Goal: Transaction & Acquisition: Obtain resource

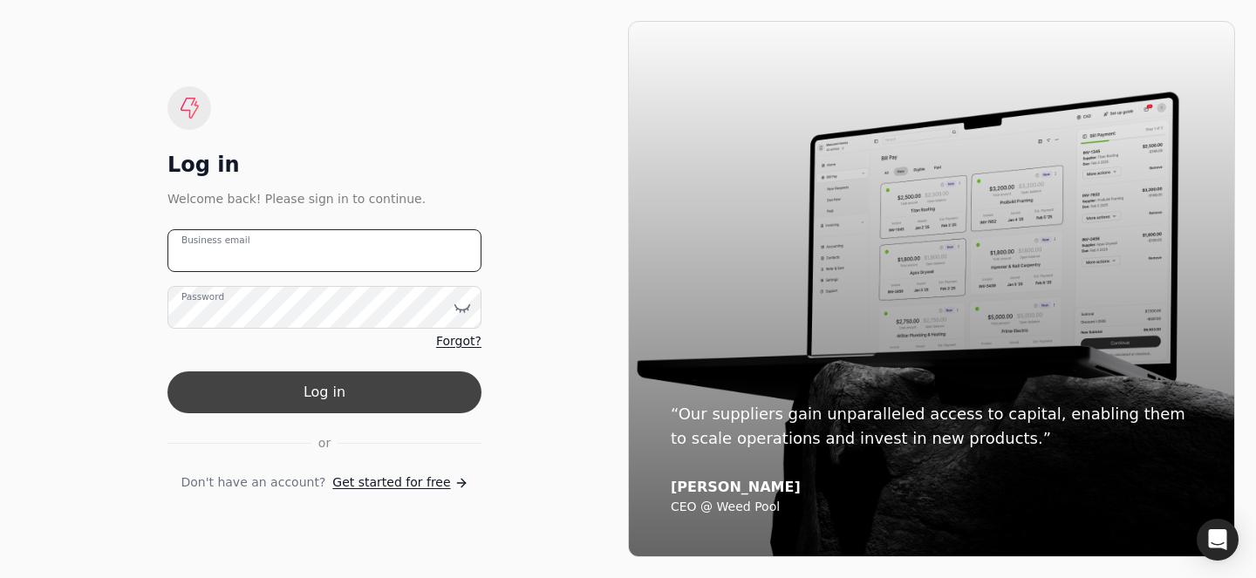
type email "[PERSON_NAME][EMAIL_ADDRESS][DOMAIN_NAME]"
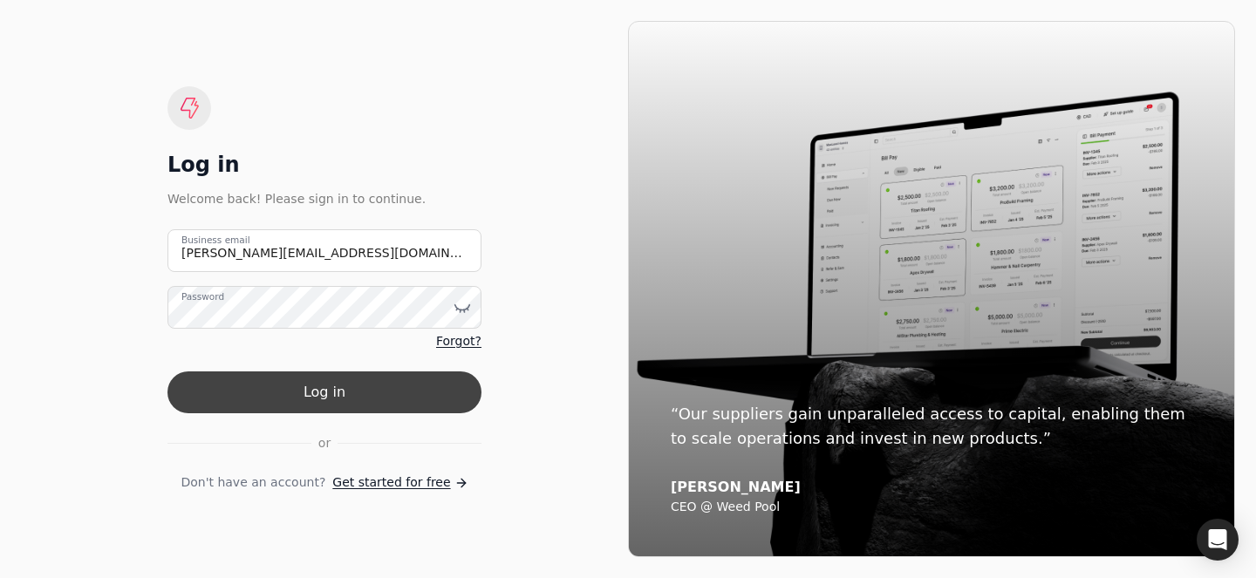
click at [308, 374] on button "Log in" at bounding box center [324, 392] width 314 height 42
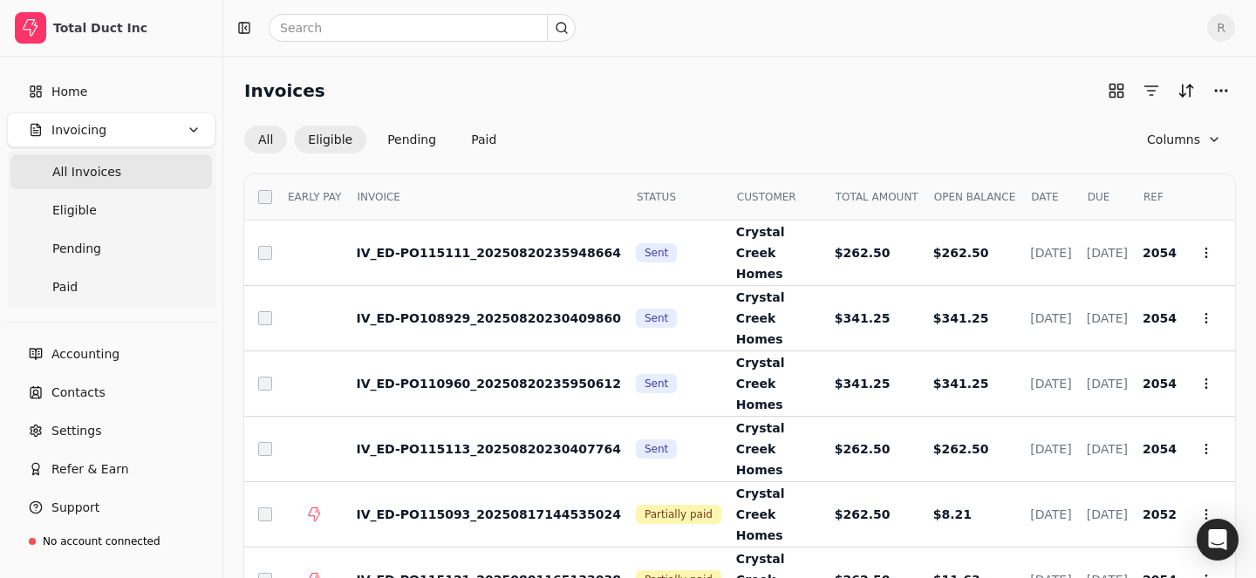
click at [319, 143] on button "Eligible" at bounding box center [330, 140] width 72 height 28
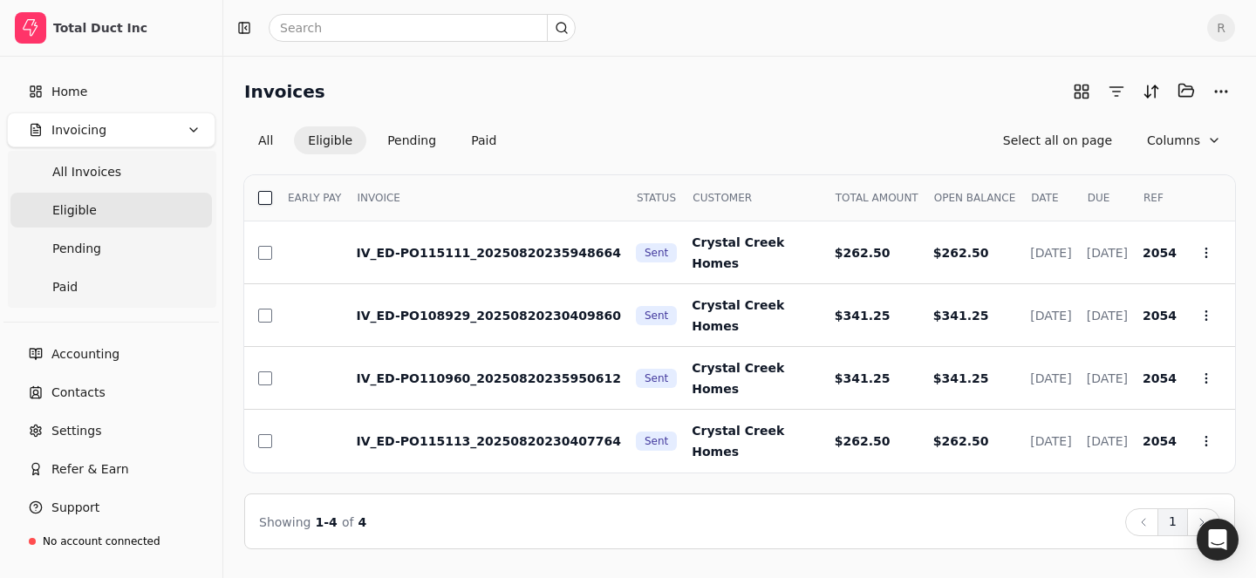
click at [260, 201] on button "button" at bounding box center [265, 198] width 14 height 14
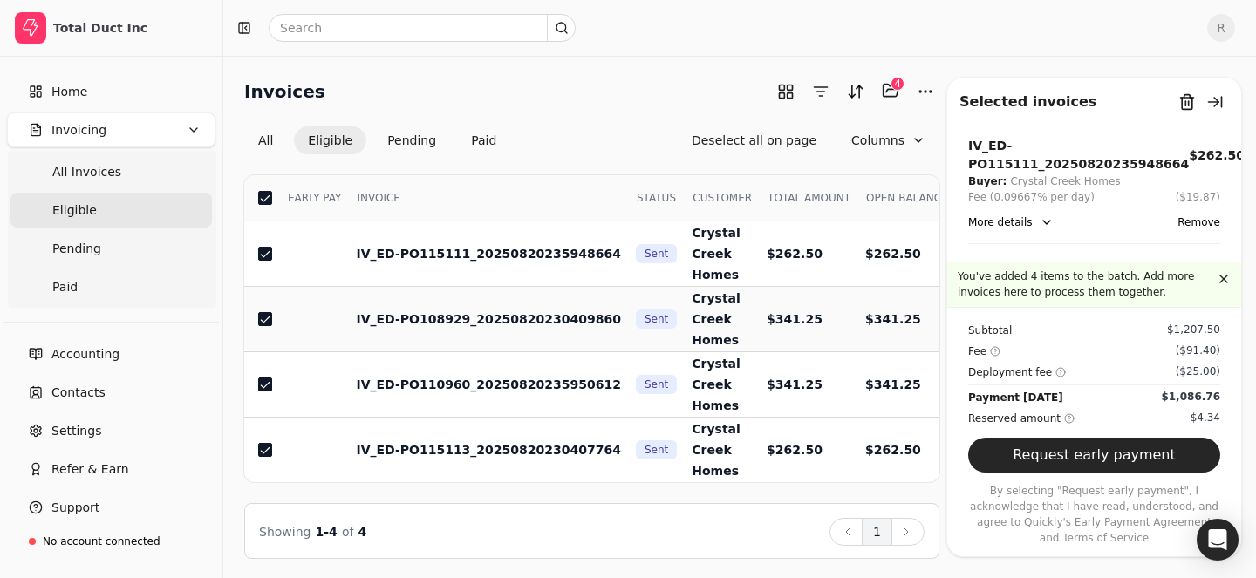
scroll to position [1, 0]
click at [1074, 463] on button "Request early payment" at bounding box center [1094, 455] width 252 height 35
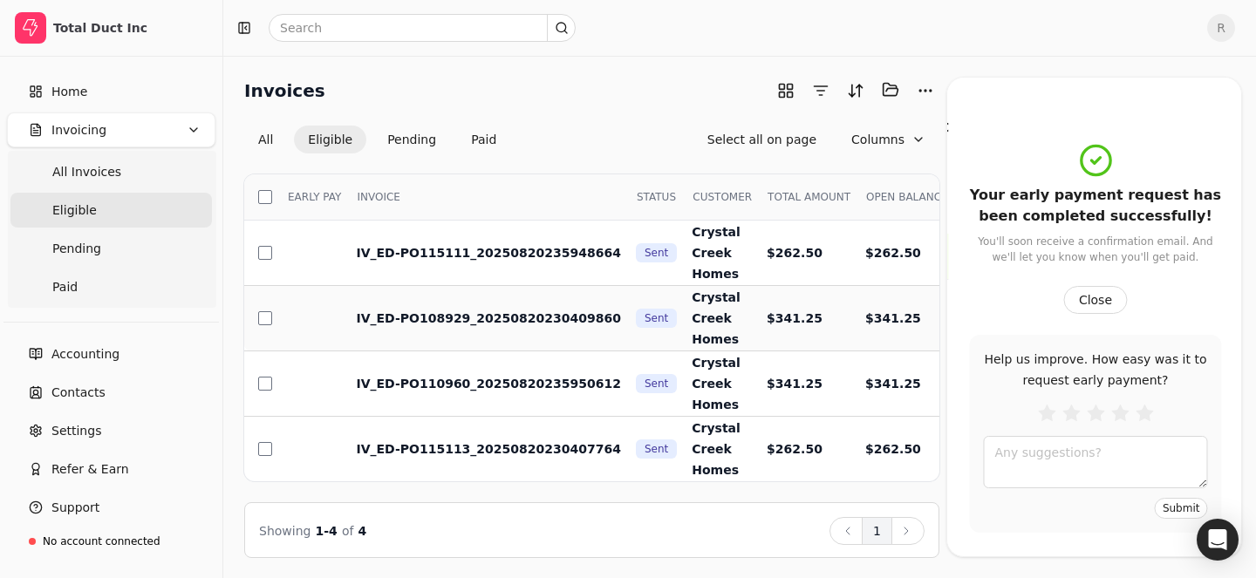
scroll to position [0, 0]
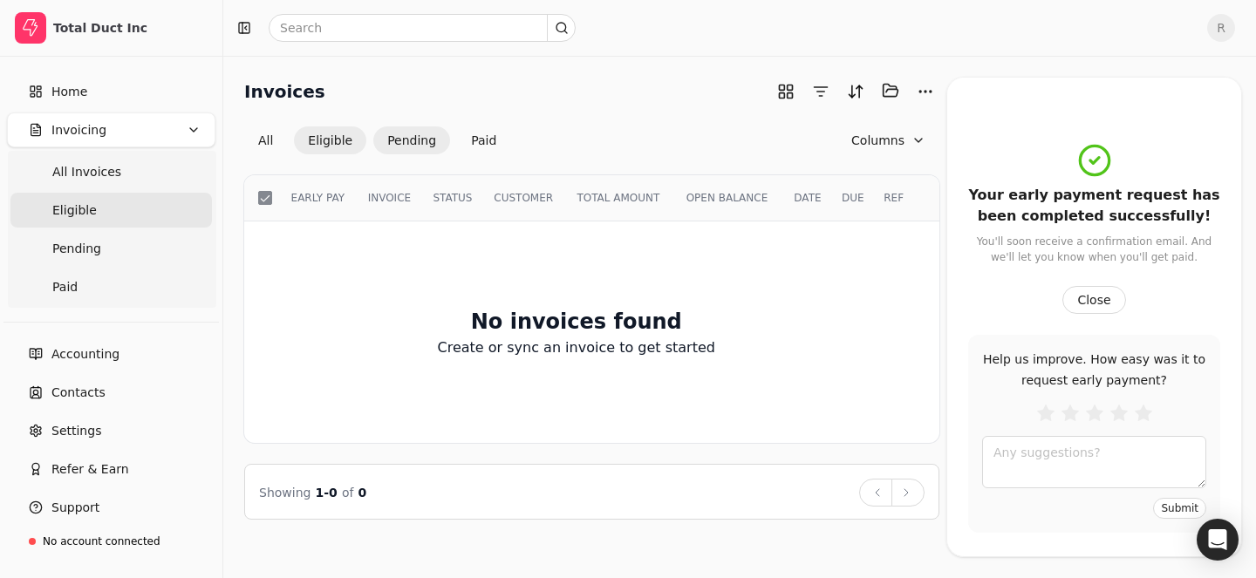
click at [431, 140] on button "Pending" at bounding box center [411, 140] width 77 height 28
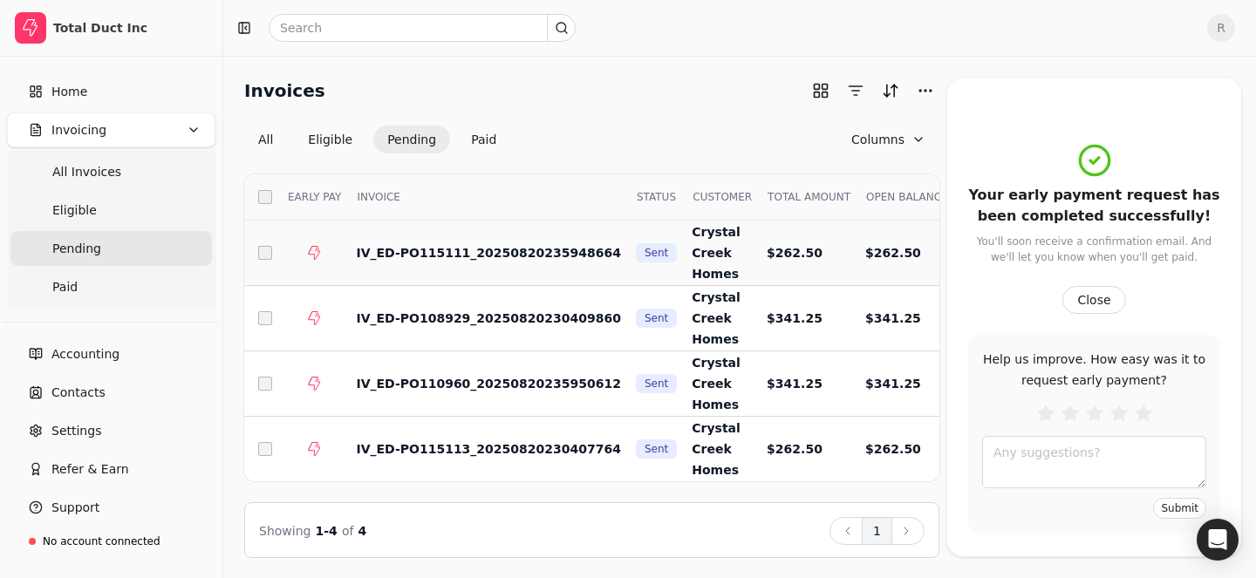
click at [473, 256] on span "IV_ED-PO115111_20250820235948664" at bounding box center [488, 253] width 265 height 14
click at [1113, 303] on button "Close" at bounding box center [1093, 300] width 63 height 28
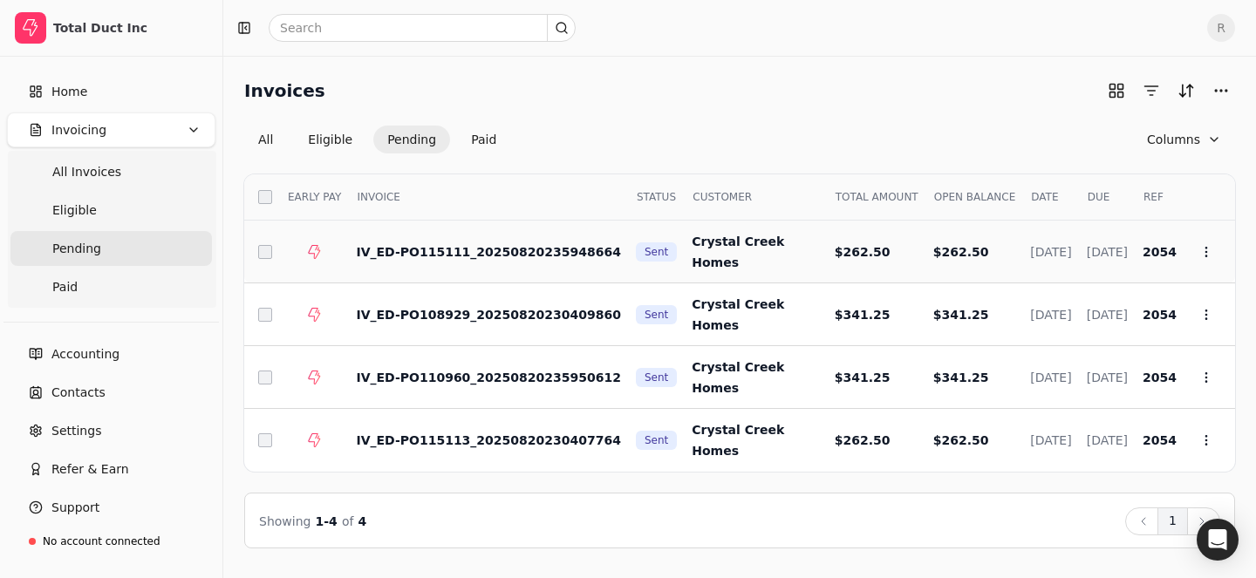
click at [432, 249] on span "IV_ED-PO115111_20250820235948664" at bounding box center [488, 252] width 265 height 14
click at [1206, 245] on icon at bounding box center [1206, 252] width 14 height 14
click at [1089, 286] on li "Open" at bounding box center [1122, 295] width 214 height 32
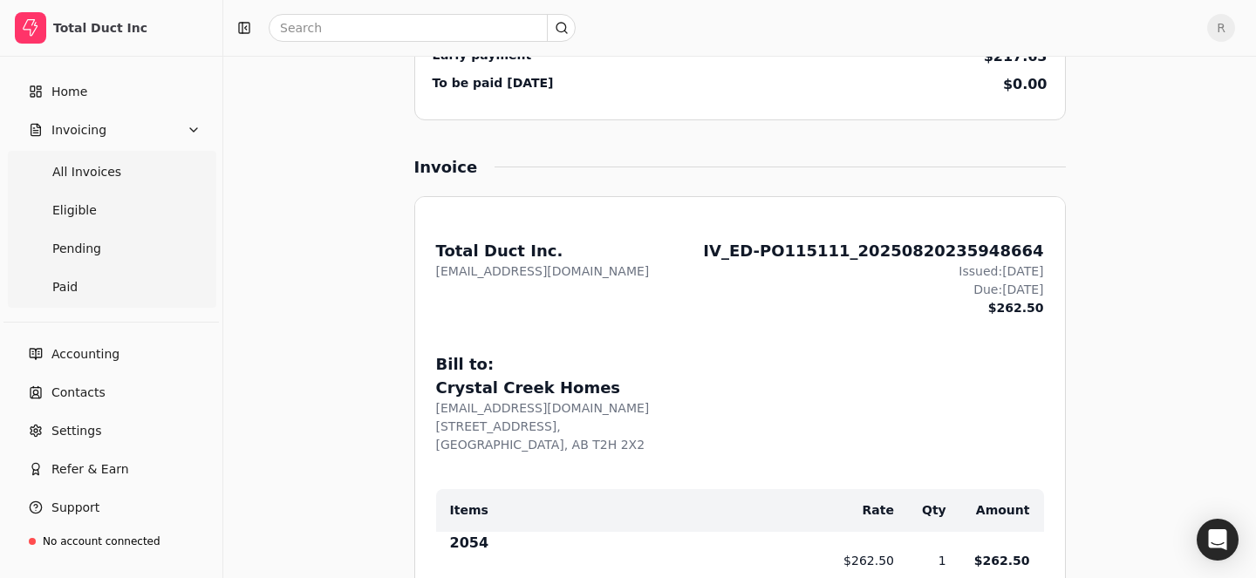
scroll to position [541, 0]
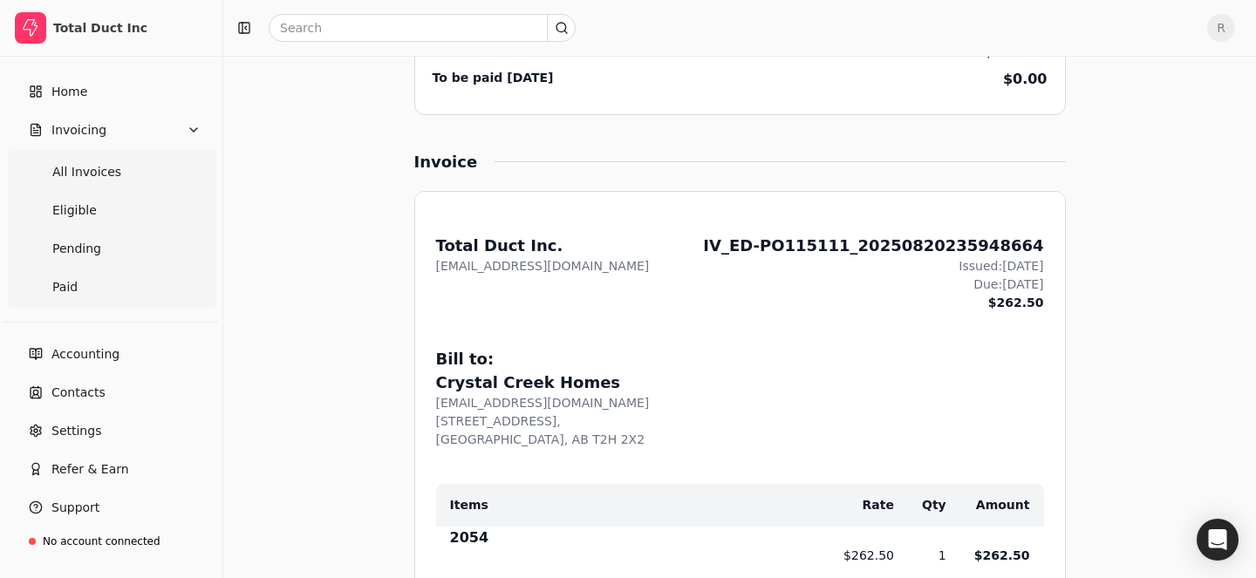
click at [804, 247] on div "IV_ED-PO115111_20250820235948664" at bounding box center [873, 246] width 340 height 24
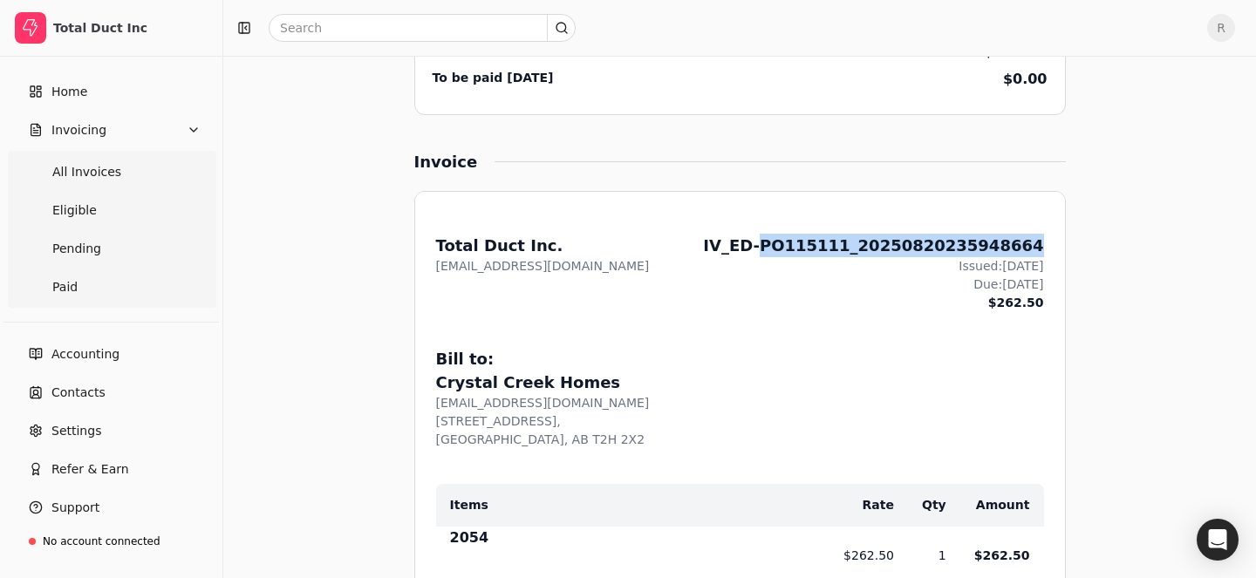
click at [804, 247] on div "IV_ED-PO115111_20250820235948664" at bounding box center [873, 246] width 340 height 24
drag, startPoint x: 794, startPoint y: 246, endPoint x: 865, endPoint y: 243, distance: 70.7
click at [865, 243] on div "IV_ED-PO115111_20250820235948664" at bounding box center [873, 246] width 340 height 24
copy div "PO115111"
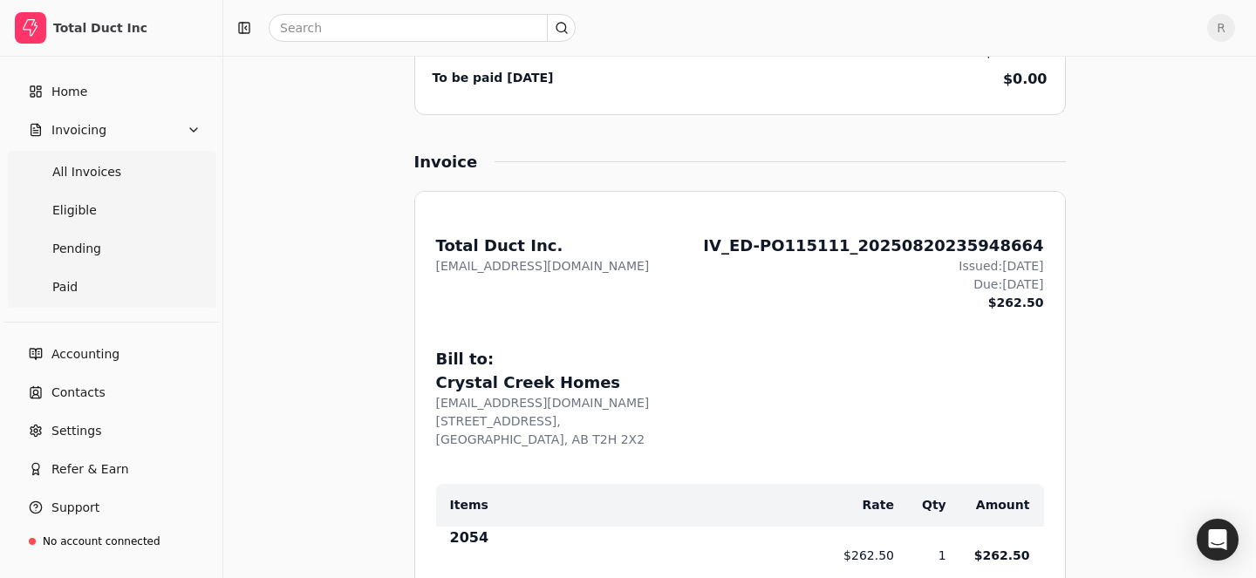
click at [785, 167] on div "Invoice" at bounding box center [739, 162] width 651 height 24
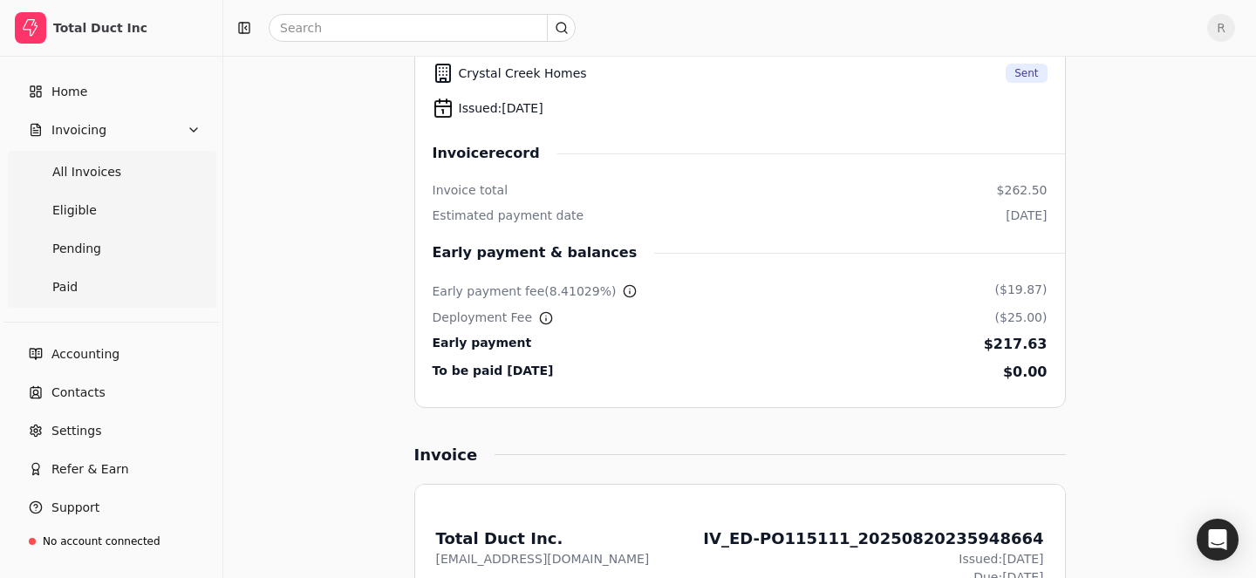
scroll to position [0, 0]
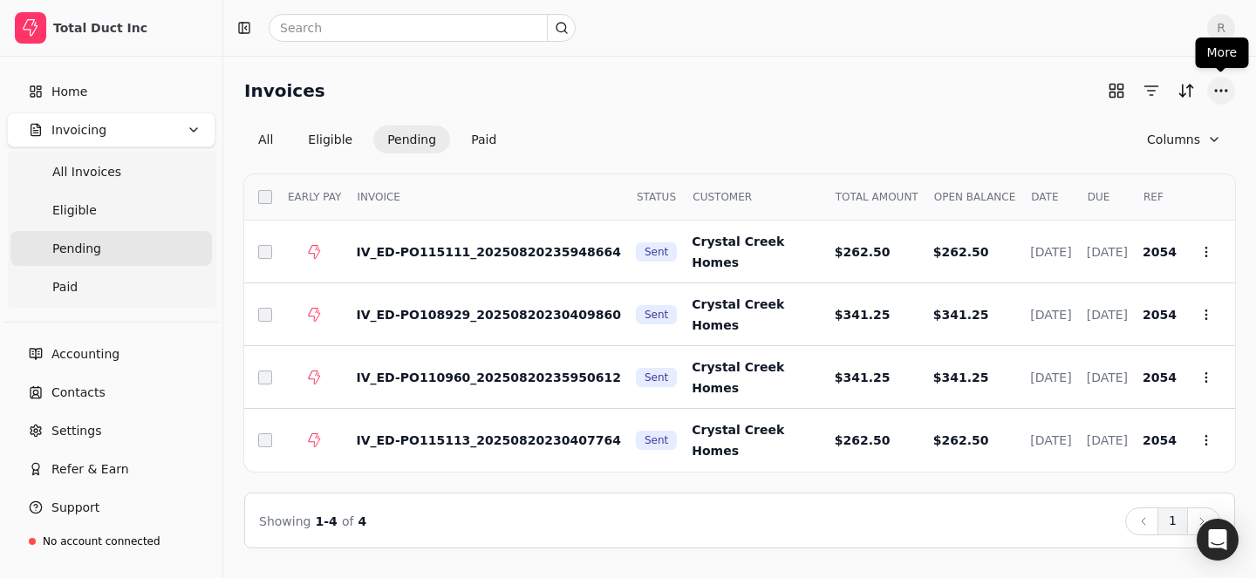
click at [1209, 97] on button "More" at bounding box center [1221, 91] width 28 height 28
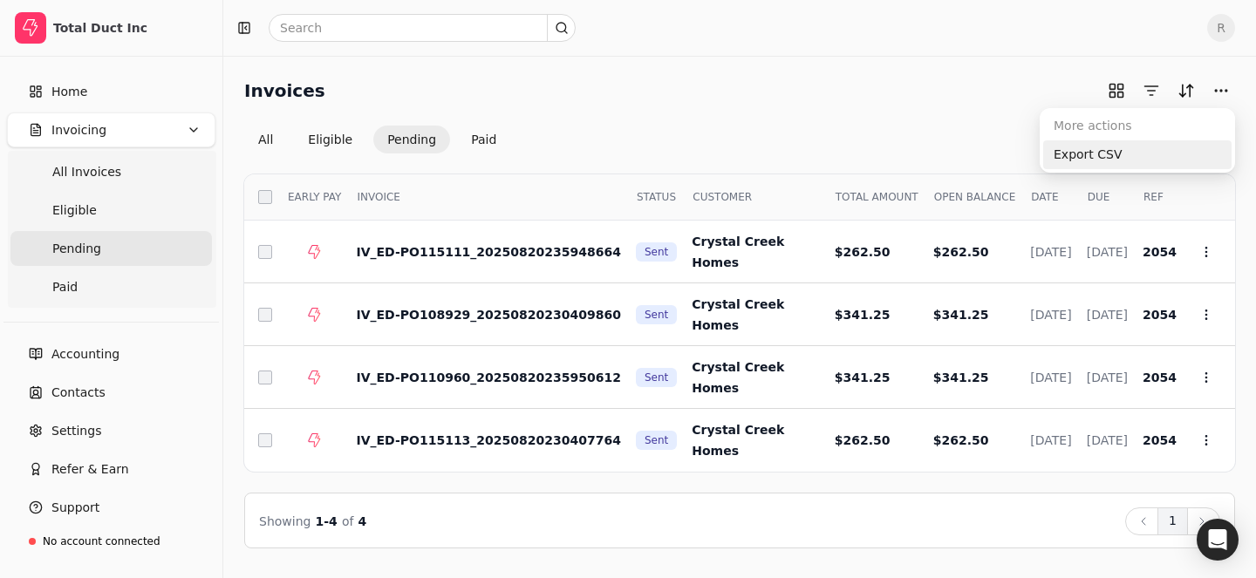
click at [1122, 167] on div "Export CSV" at bounding box center [1137, 154] width 188 height 29
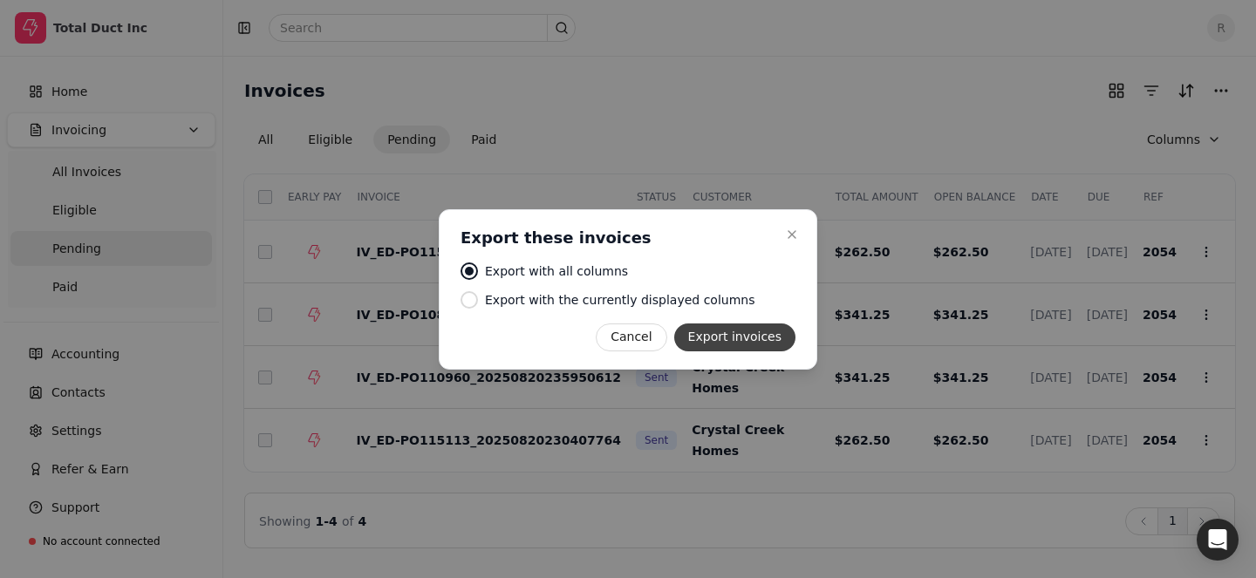
click at [715, 332] on button "Export invoices" at bounding box center [734, 337] width 121 height 28
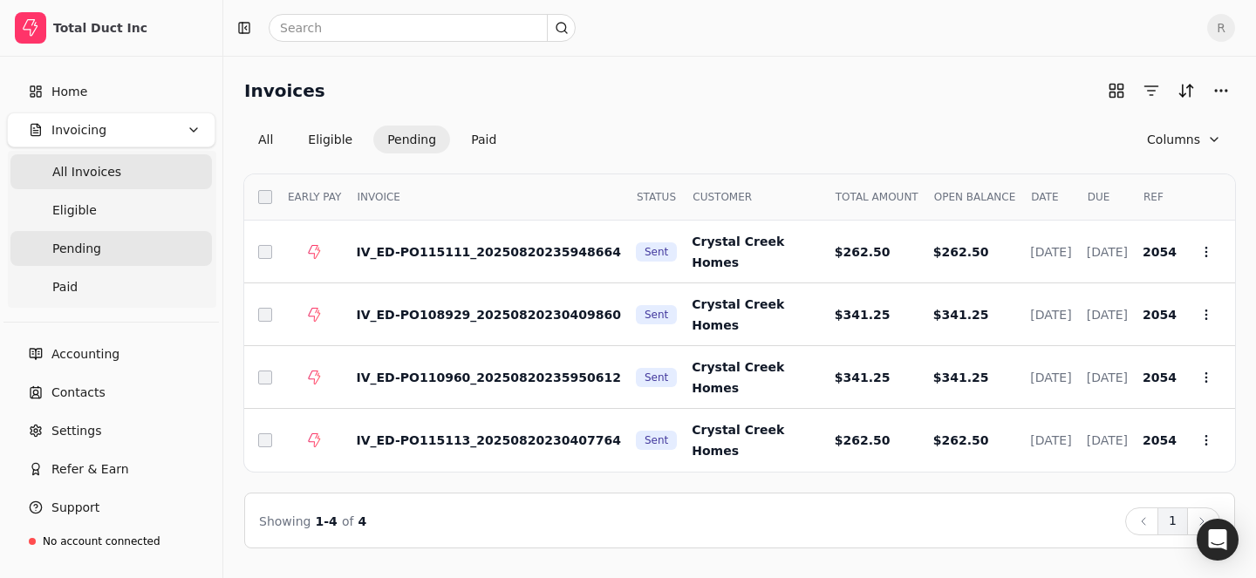
click at [133, 181] on Invoices "All Invoices" at bounding box center [110, 171] width 201 height 35
